Goal: Information Seeking & Learning: Learn about a topic

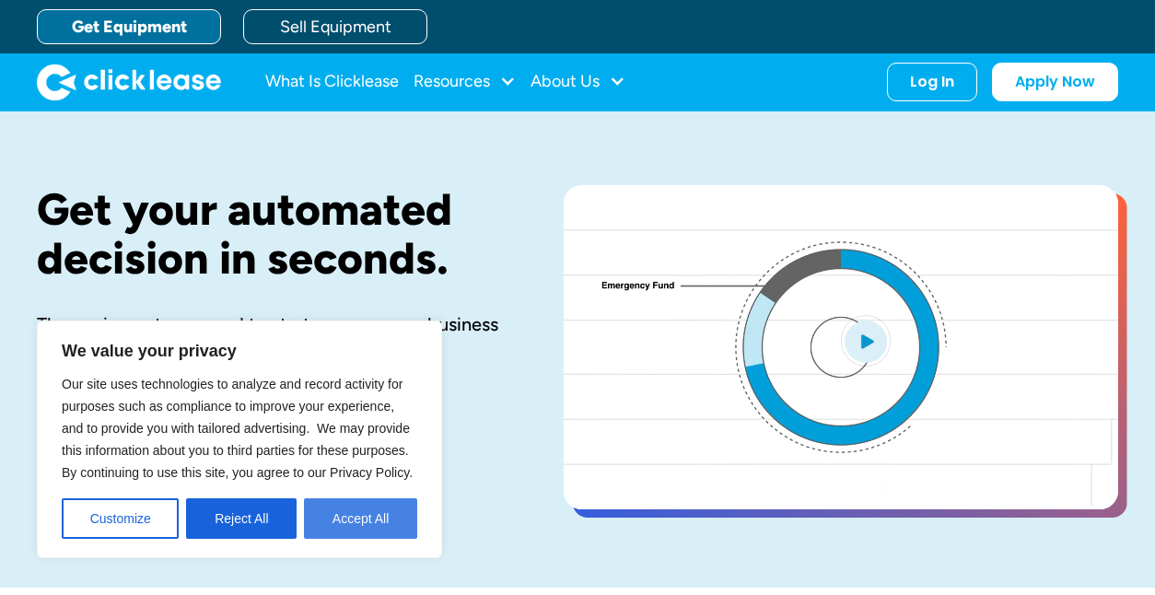
click at [358, 523] on button "Accept All" at bounding box center [360, 518] width 113 height 41
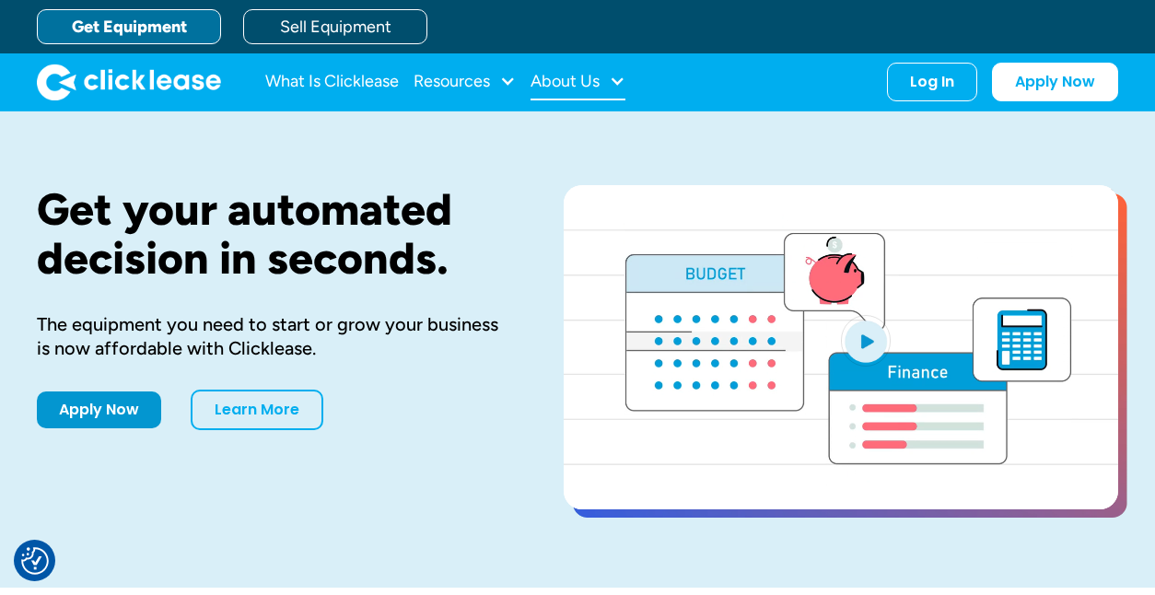
click at [594, 81] on div "About Us" at bounding box center [565, 81] width 69 height 0
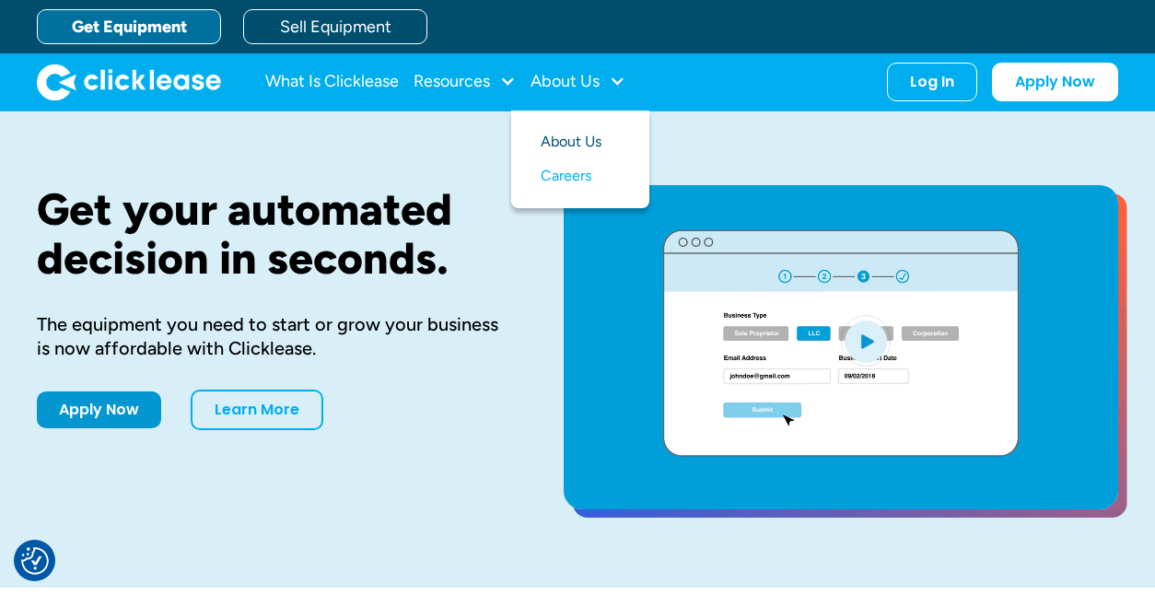
click at [565, 145] on link "About Us" at bounding box center [580, 142] width 79 height 34
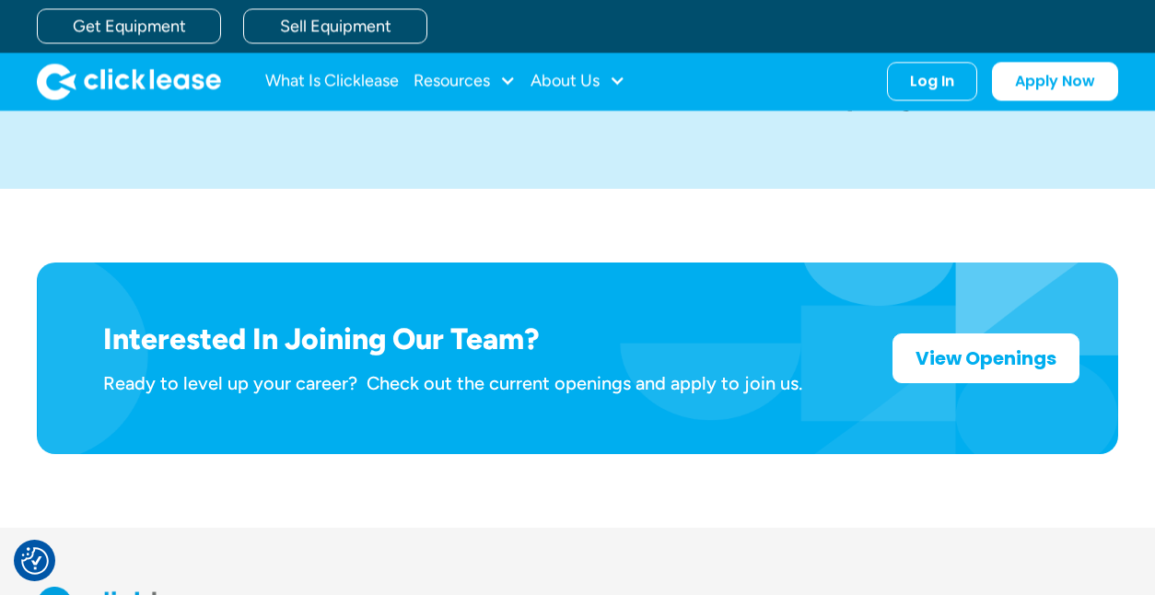
scroll to position [2695, 0]
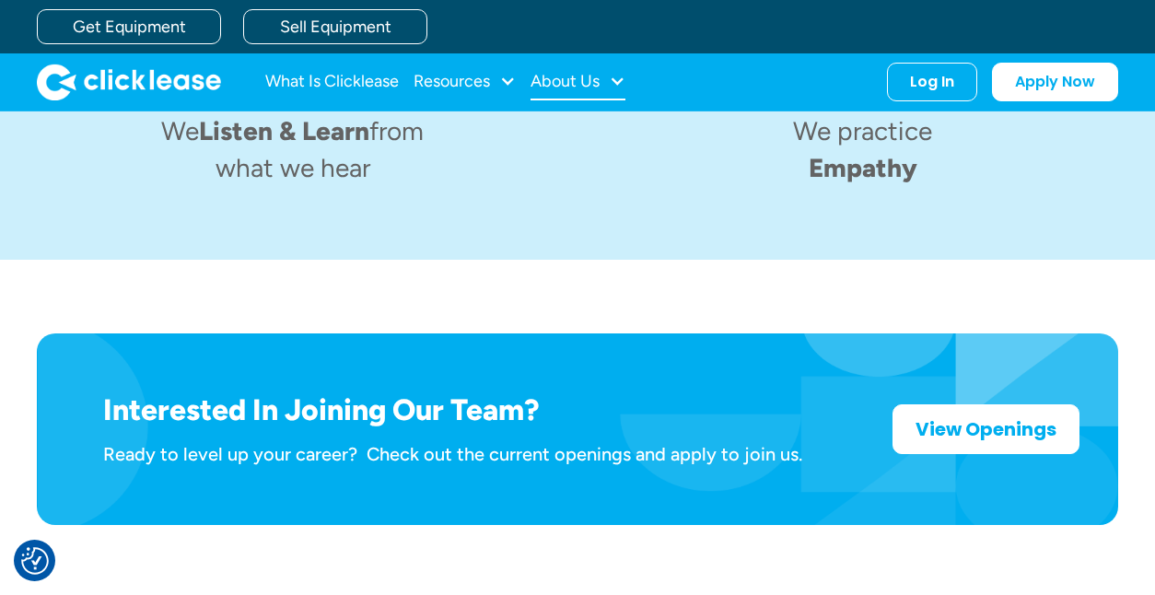
click at [585, 81] on div "About Us" at bounding box center [565, 81] width 69 height 0
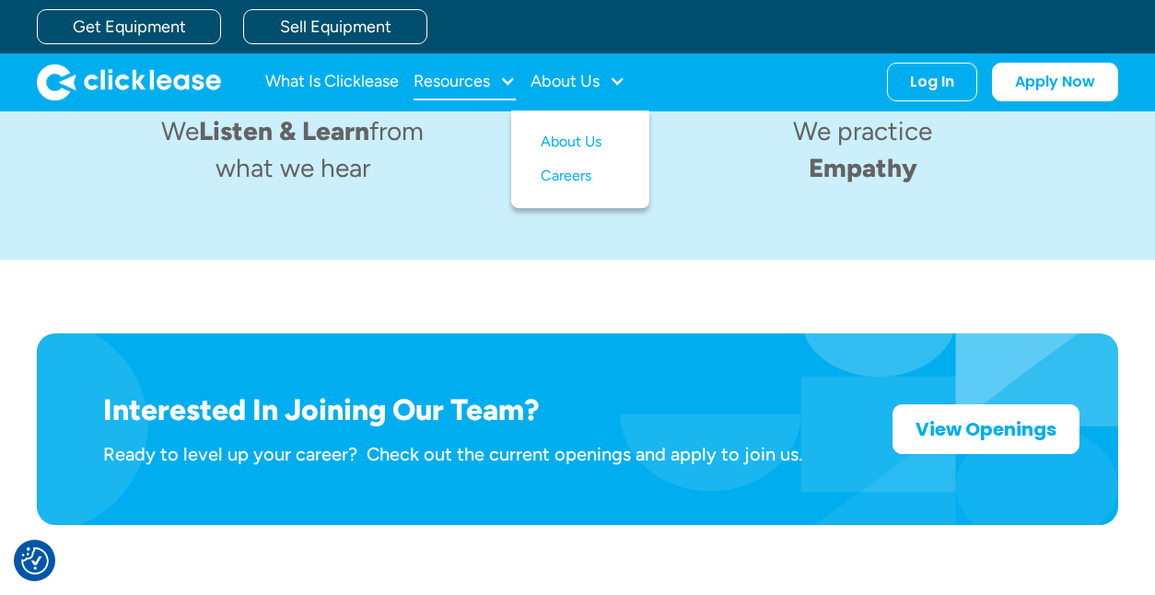
click at [480, 81] on div "Resources" at bounding box center [452, 81] width 76 height 0
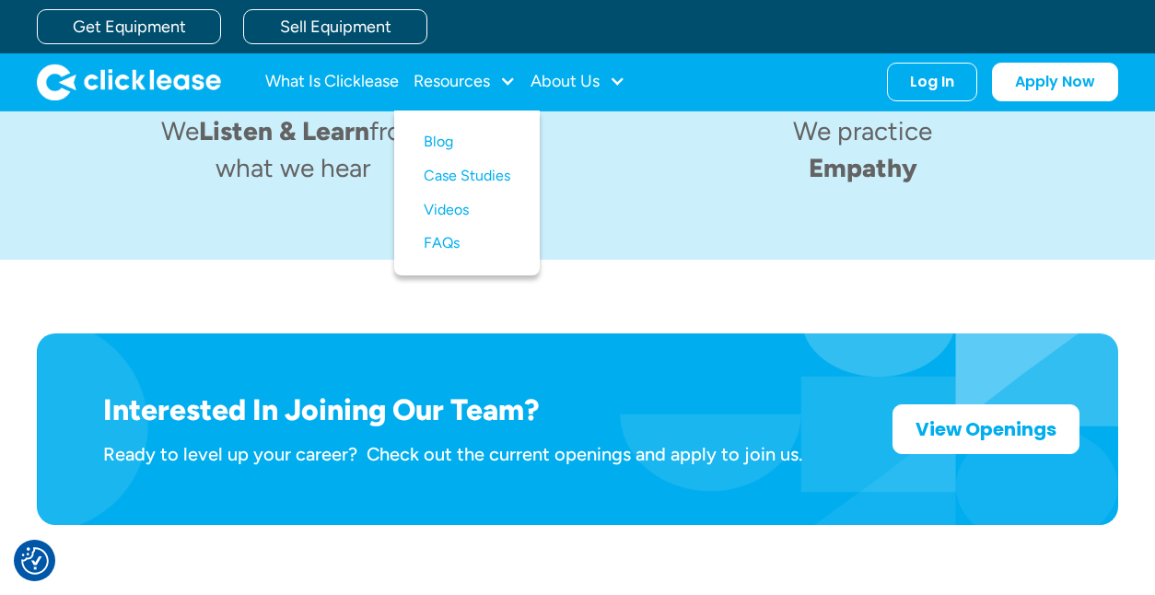
click at [783, 437] on div "Interested In Joining Our Team? Ready to level up your career? Check out the cu…" at bounding box center [577, 429] width 1081 height 192
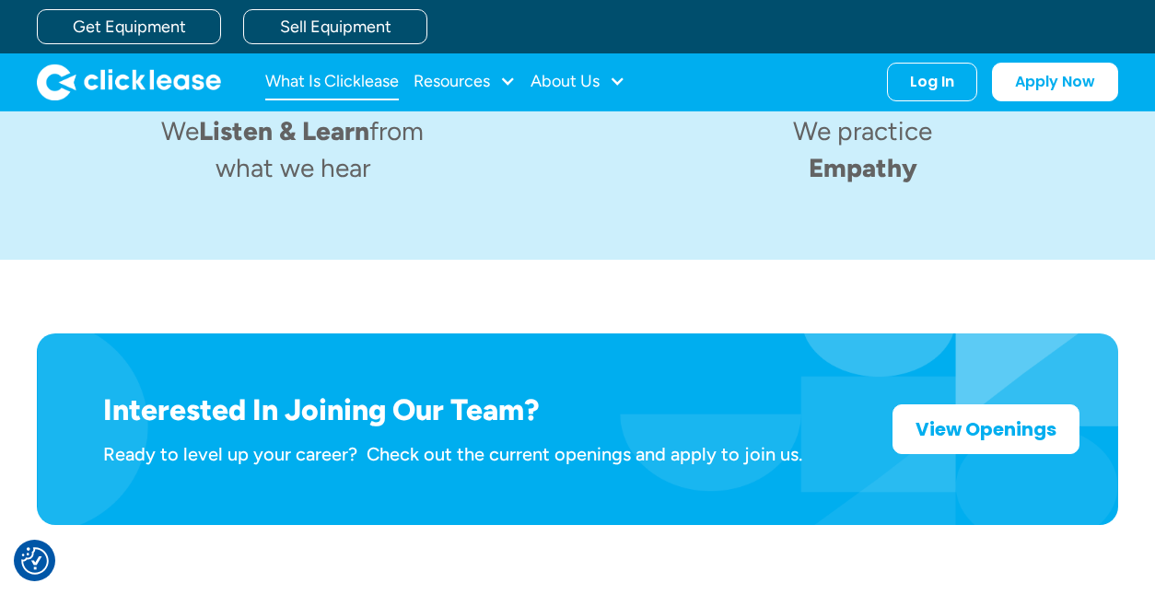
click at [335, 85] on link "What Is Clicklease" at bounding box center [332, 82] width 134 height 37
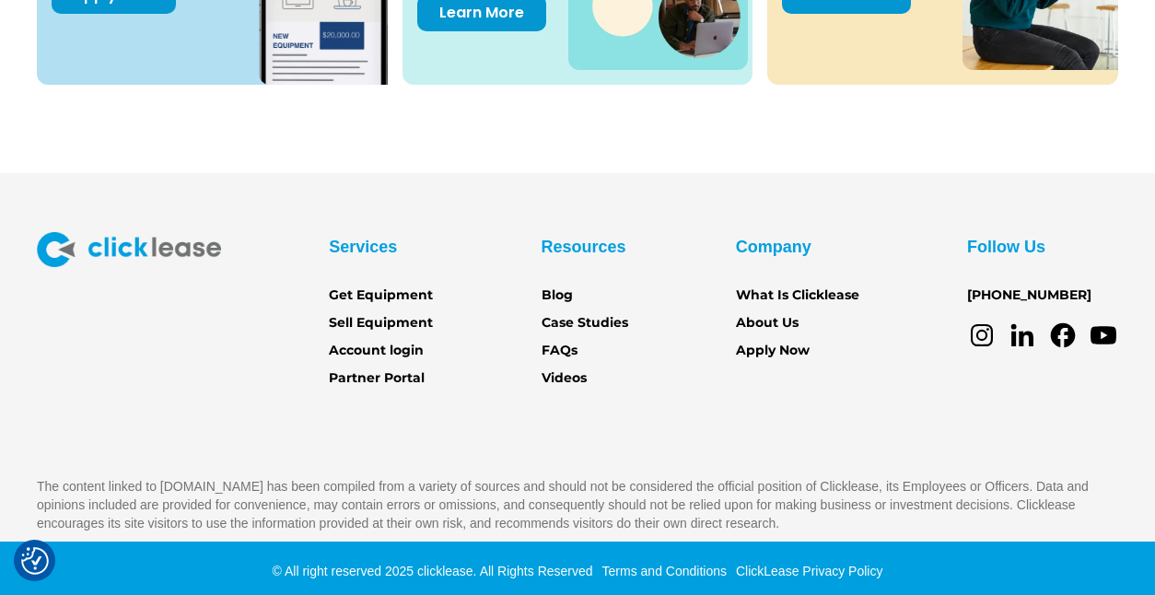
scroll to position [2692, 0]
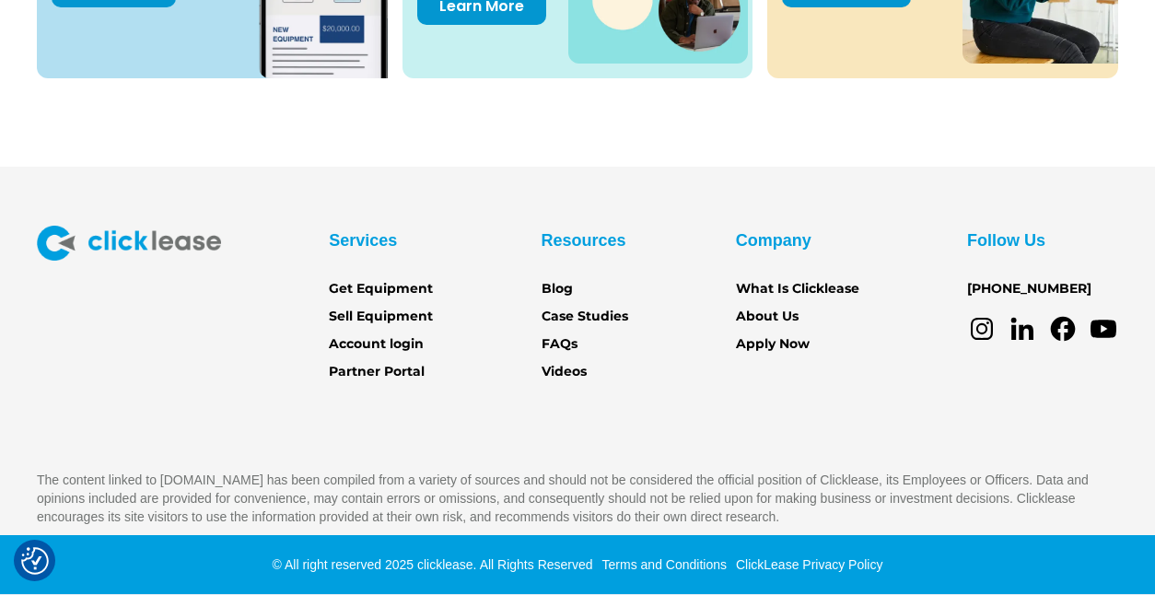
click at [1026, 194] on section "Services Get Equipment Sell Equipment Account login Partner Portal Resources Bl…" at bounding box center [577, 381] width 1155 height 428
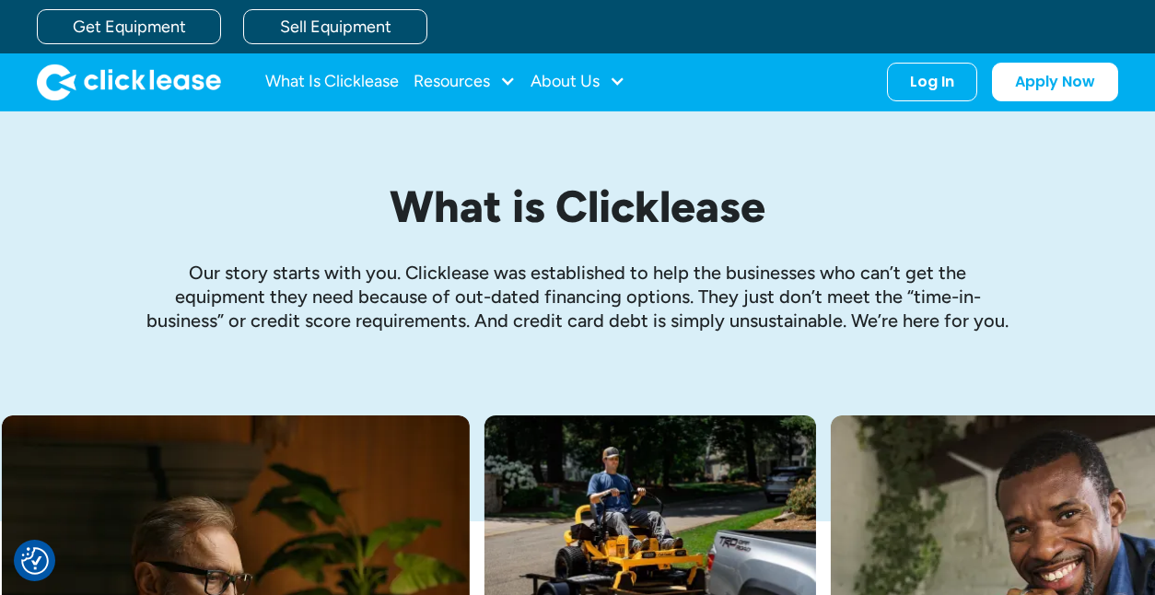
scroll to position [0, 0]
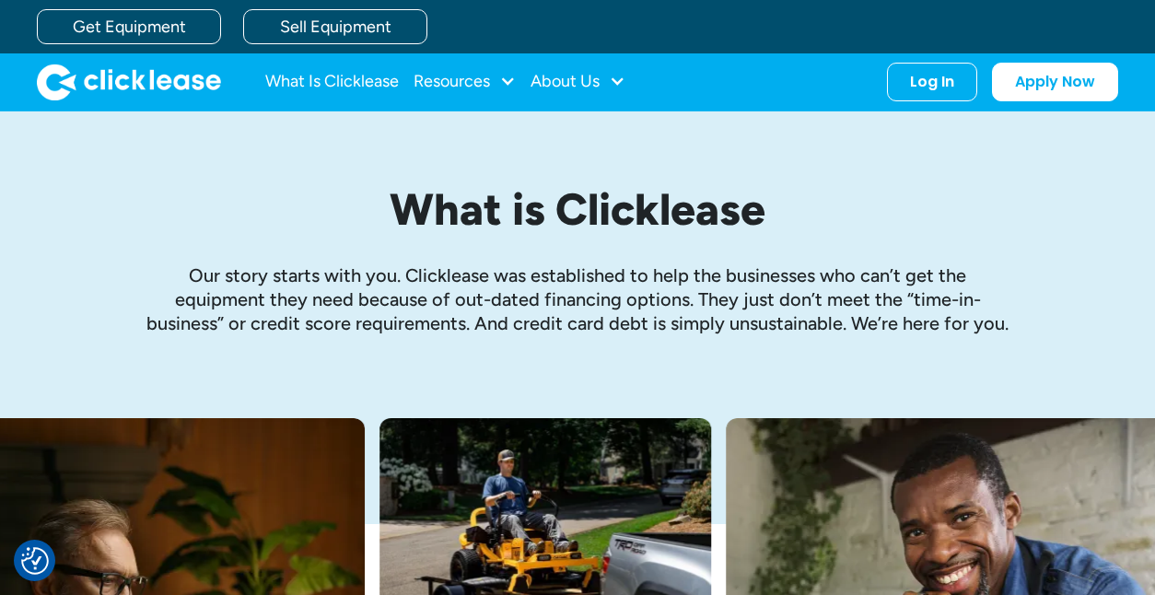
click at [138, 84] on img "home" at bounding box center [129, 82] width 184 height 37
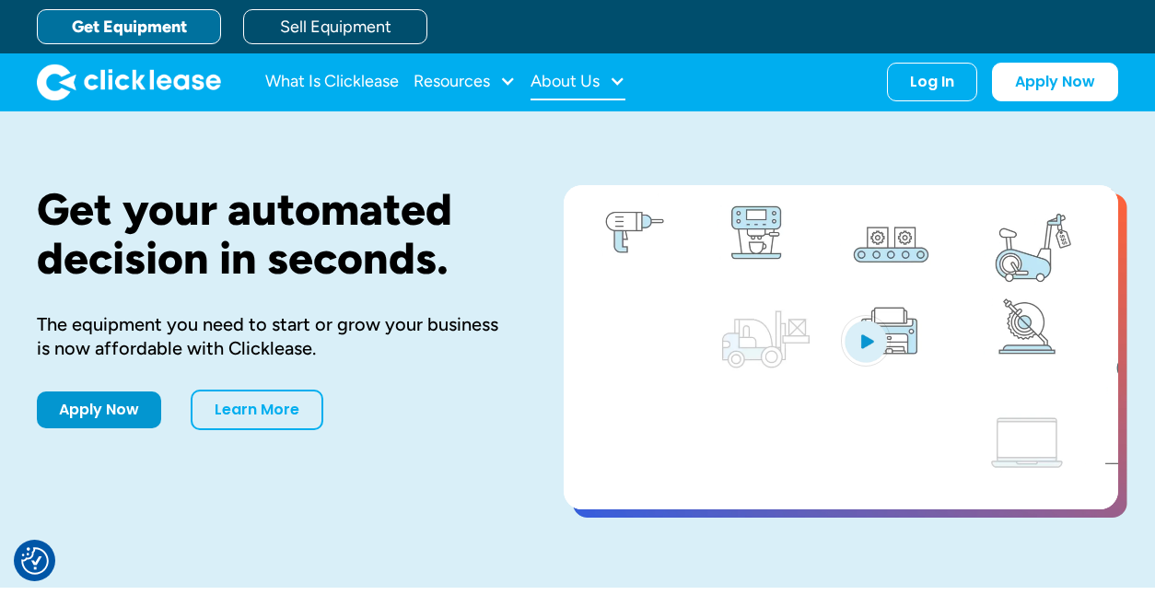
click at [599, 81] on div "About Us" at bounding box center [565, 81] width 69 height 0
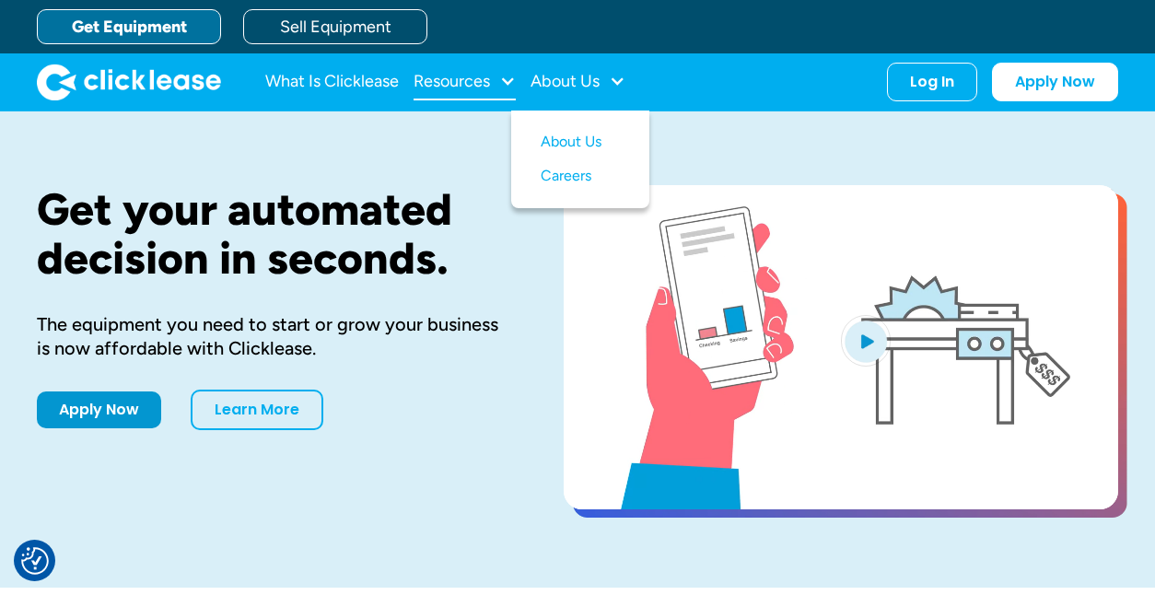
click at [494, 81] on div "Resources" at bounding box center [465, 82] width 102 height 37
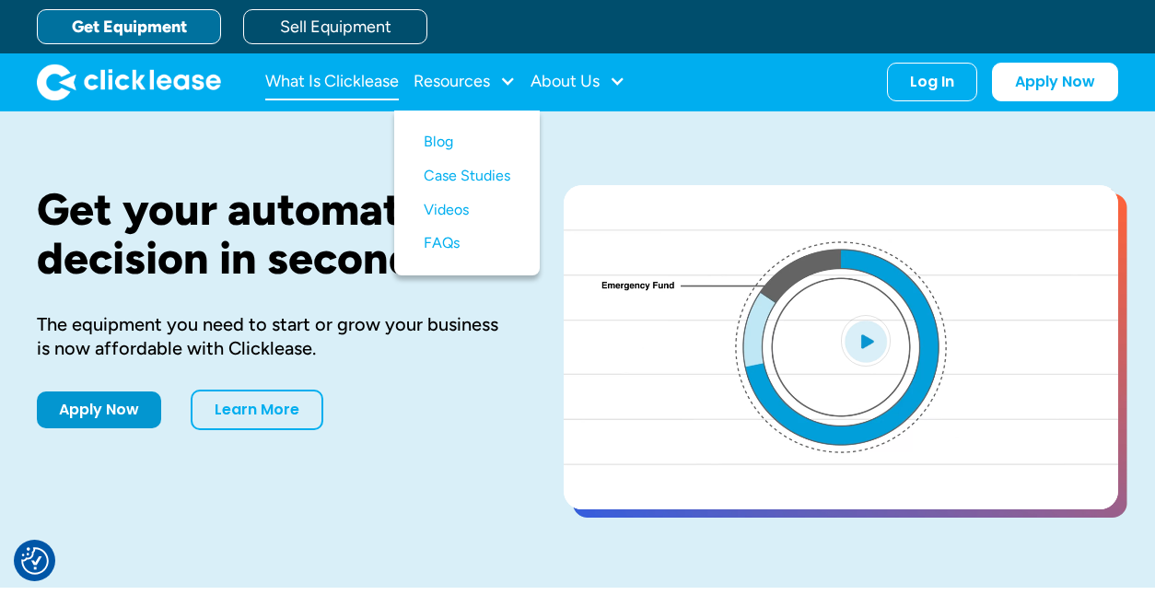
click at [365, 82] on link "What Is Clicklease" at bounding box center [332, 82] width 134 height 37
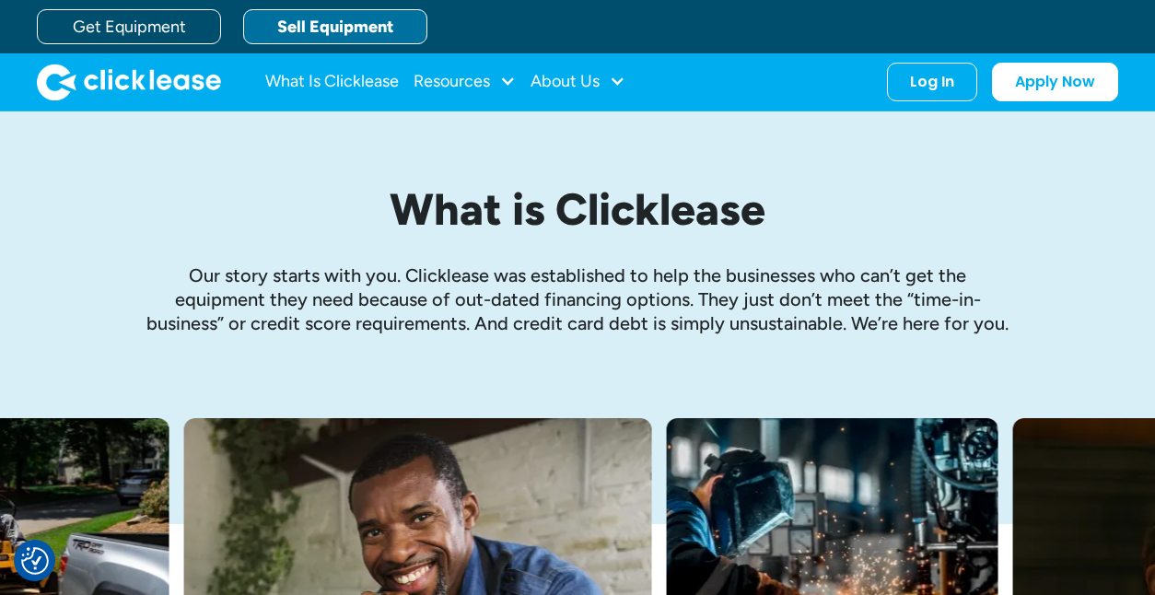
click at [332, 28] on link "Sell Equipment" at bounding box center [335, 26] width 184 height 35
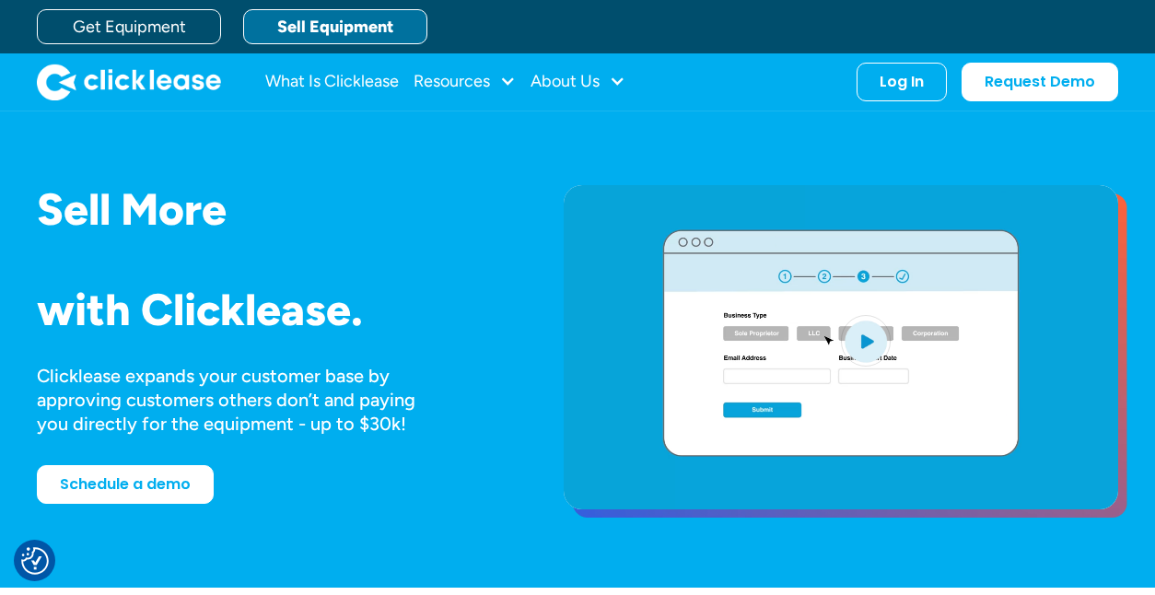
click at [522, 222] on div "Sell More Trailers Mowers Everything Welders Scrubbers Pizza Ovens Bandsaws 3D …" at bounding box center [577, 349] width 1081 height 329
